Goal: Task Accomplishment & Management: Use online tool/utility

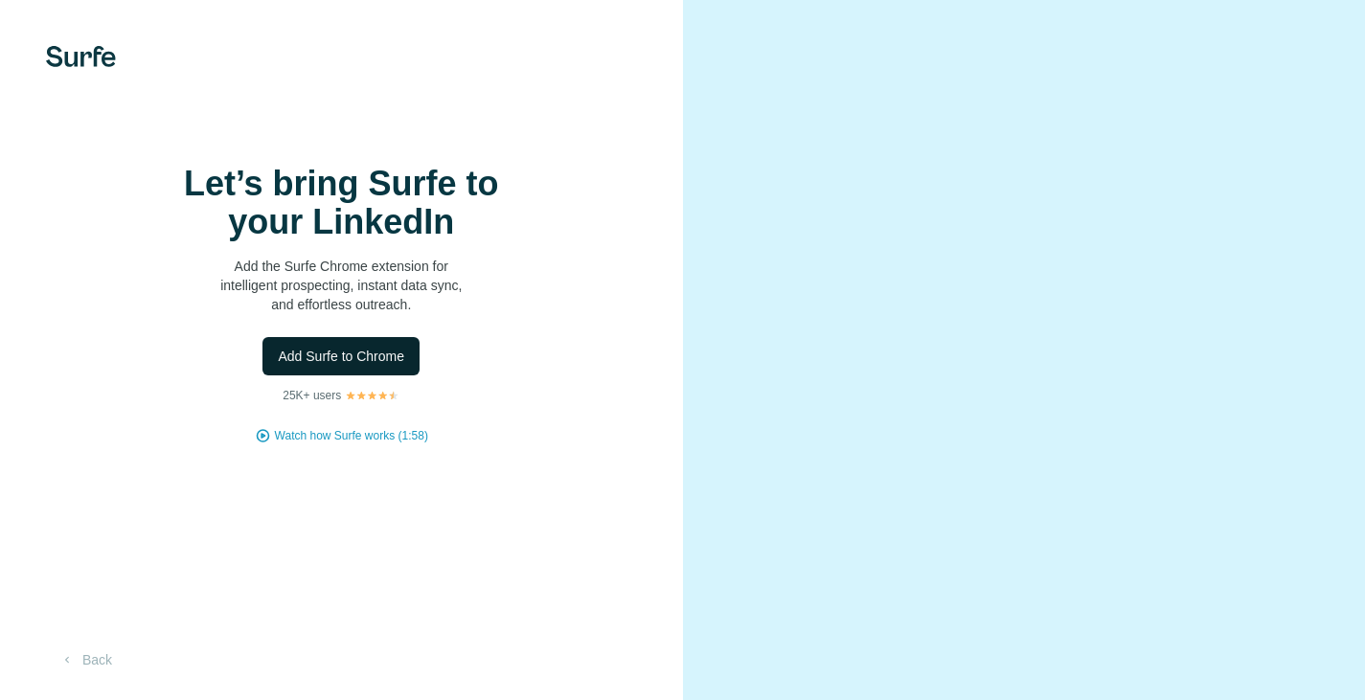
click at [378, 365] on span "Add Surfe to Chrome" at bounding box center [341, 356] width 126 height 19
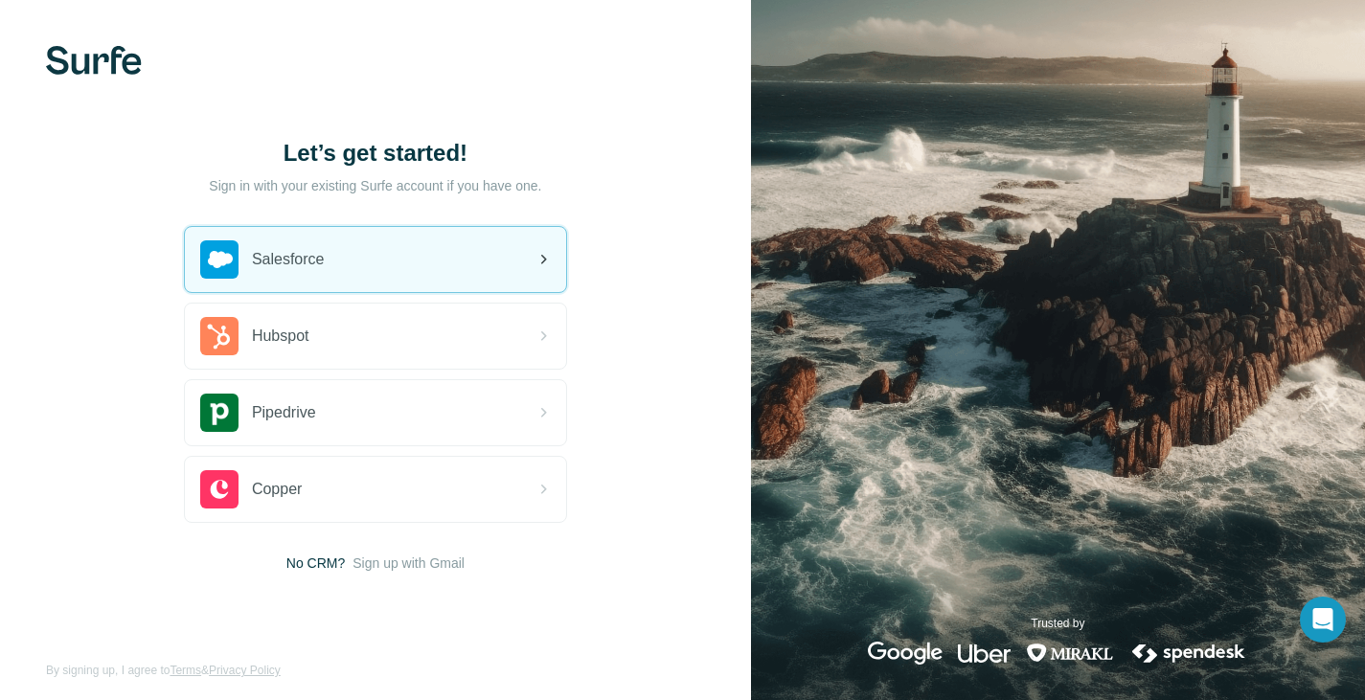
click at [417, 253] on div "Salesforce" at bounding box center [375, 259] width 381 height 65
